Goal: Navigation & Orientation: Understand site structure

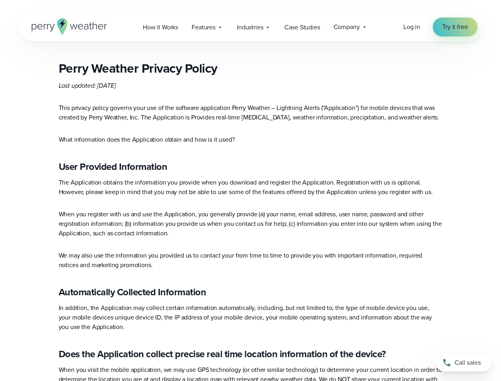
click at [250, 221] on p "When you register with us and use the Application, you generally provide (a) yo…" at bounding box center [251, 224] width 384 height 29
click at [250, 27] on span "Industries" at bounding box center [250, 28] width 26 height 10
